Goal: Go to known website: Go to known website

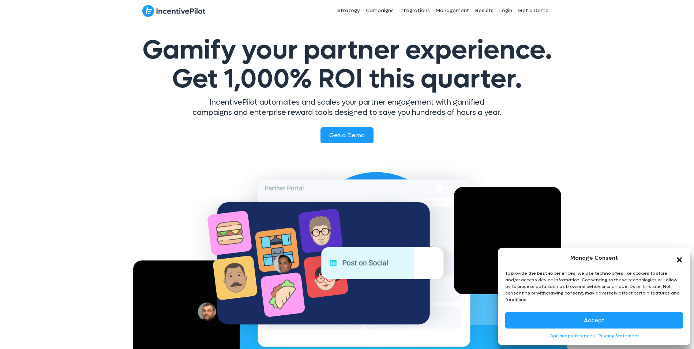
click at [676, 263] on icon "Close dialog" at bounding box center [678, 259] width 7 height 7
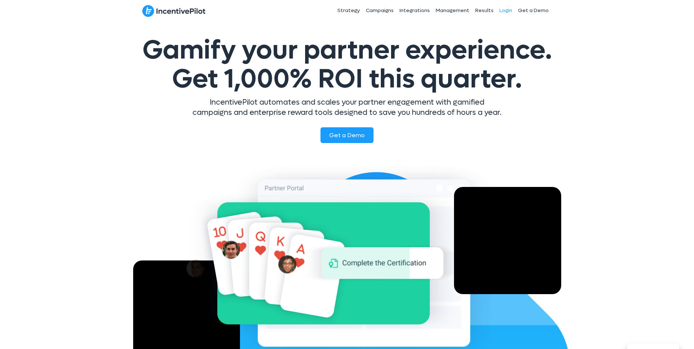
click at [503, 12] on link "Login" at bounding box center [505, 10] width 19 height 18
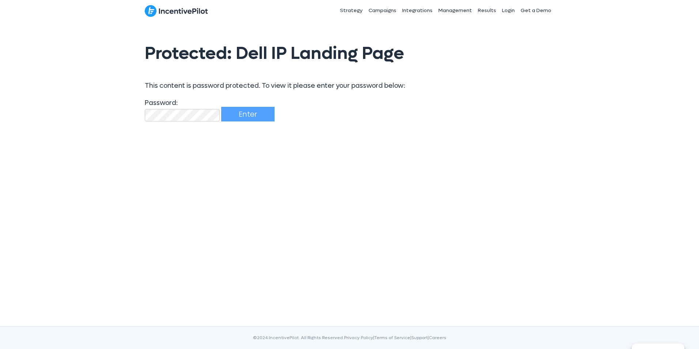
click at [221, 107] on input "Enter" at bounding box center [247, 114] width 53 height 15
